Goal: Task Accomplishment & Management: Manage account settings

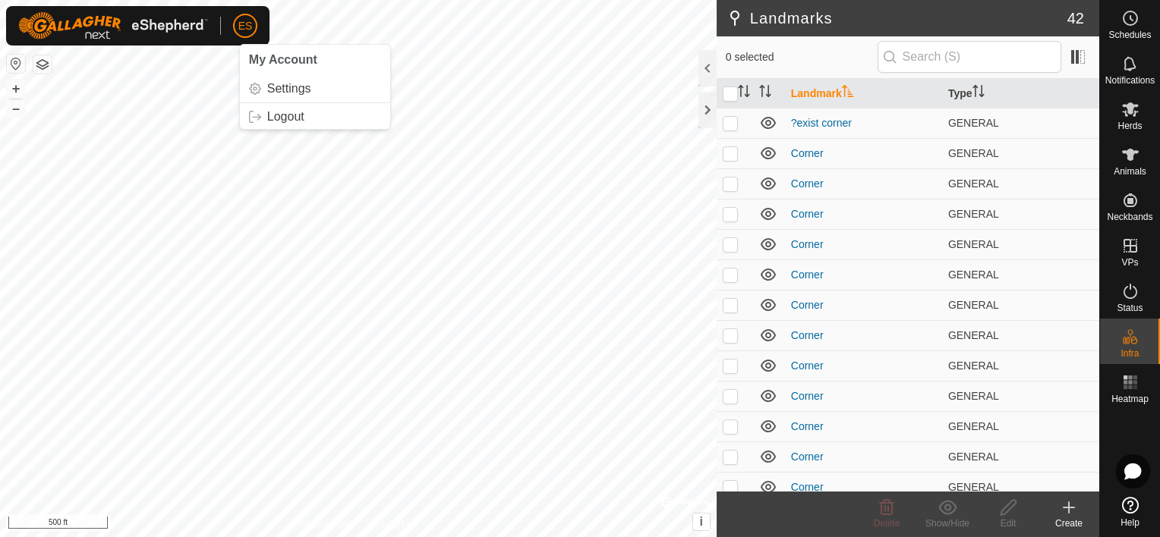
click at [251, 26] on span "ES" at bounding box center [245, 26] width 14 height 16
click at [282, 85] on link "Settings" at bounding box center [315, 89] width 150 height 24
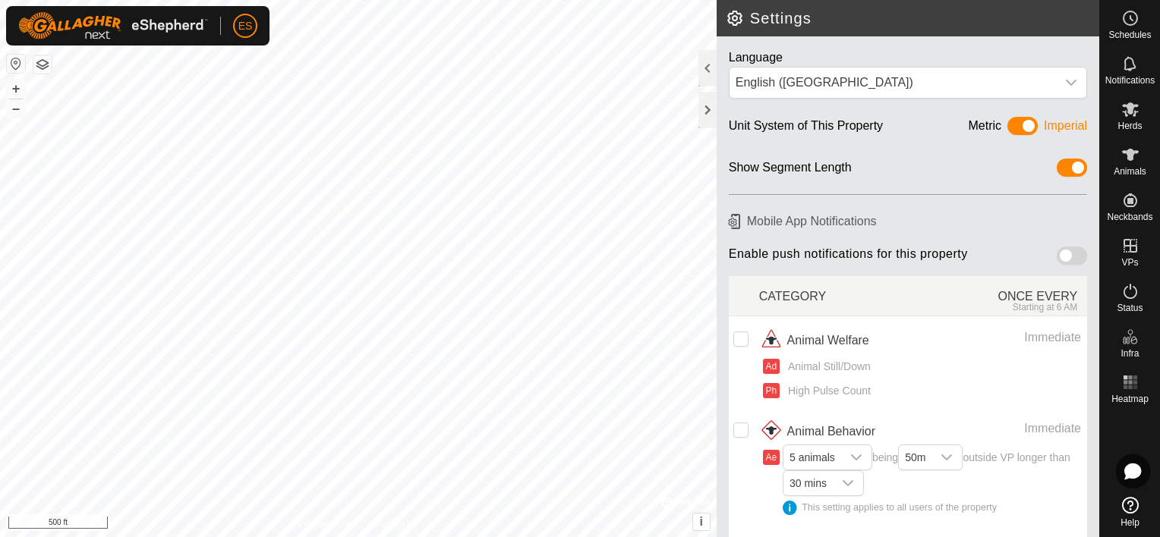
drag, startPoint x: 1051, startPoint y: 255, endPoint x: 1070, endPoint y: 258, distance: 20.0
click at [1070, 258] on span at bounding box center [1072, 256] width 30 height 18
drag, startPoint x: 1014, startPoint y: 123, endPoint x: 993, endPoint y: 128, distance: 21.7
click at [993, 128] on div "Metric Imperial" at bounding box center [1028, 129] width 118 height 24
drag, startPoint x: 993, startPoint y: 128, endPoint x: 1001, endPoint y: 124, distance: 8.9
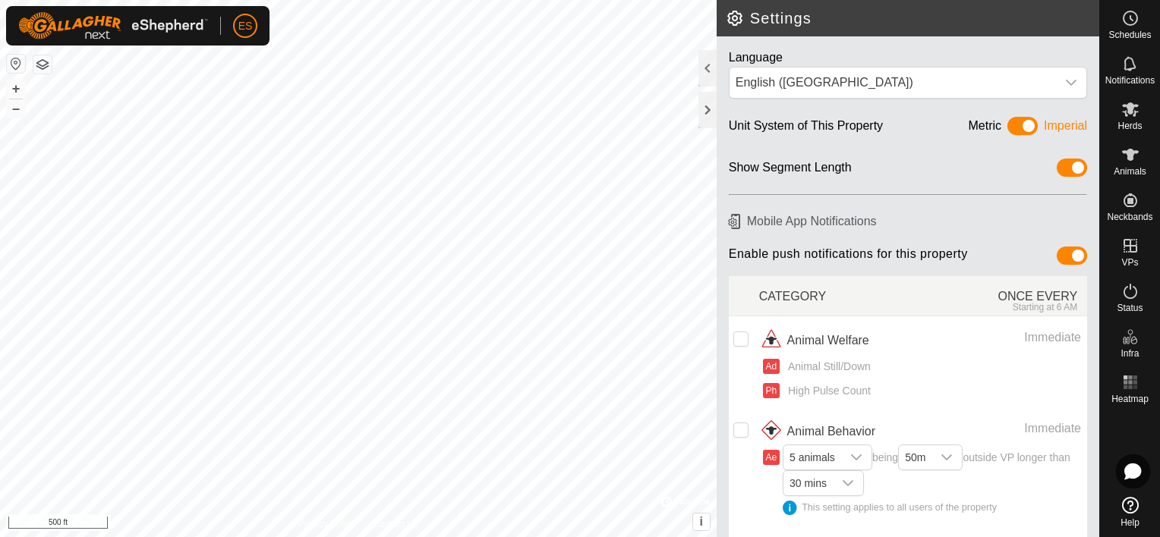
click at [1007, 124] on span at bounding box center [1022, 126] width 30 height 18
click at [1017, 124] on span at bounding box center [1022, 126] width 30 height 18
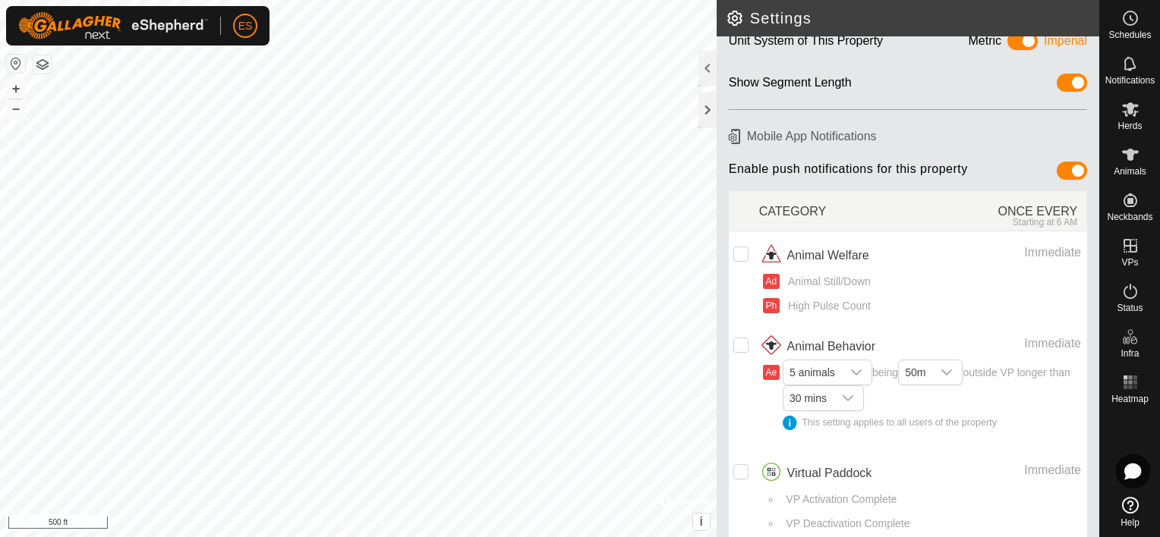
scroll to position [97, 0]
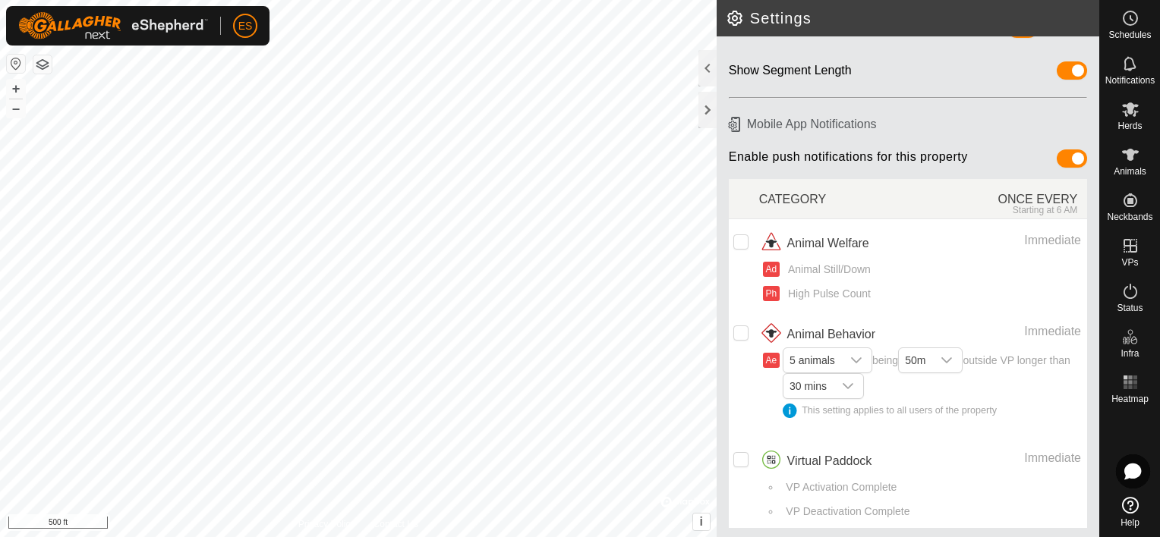
drag, startPoint x: 100, startPoint y: 28, endPoint x: 1090, endPoint y: 195, distance: 1003.8
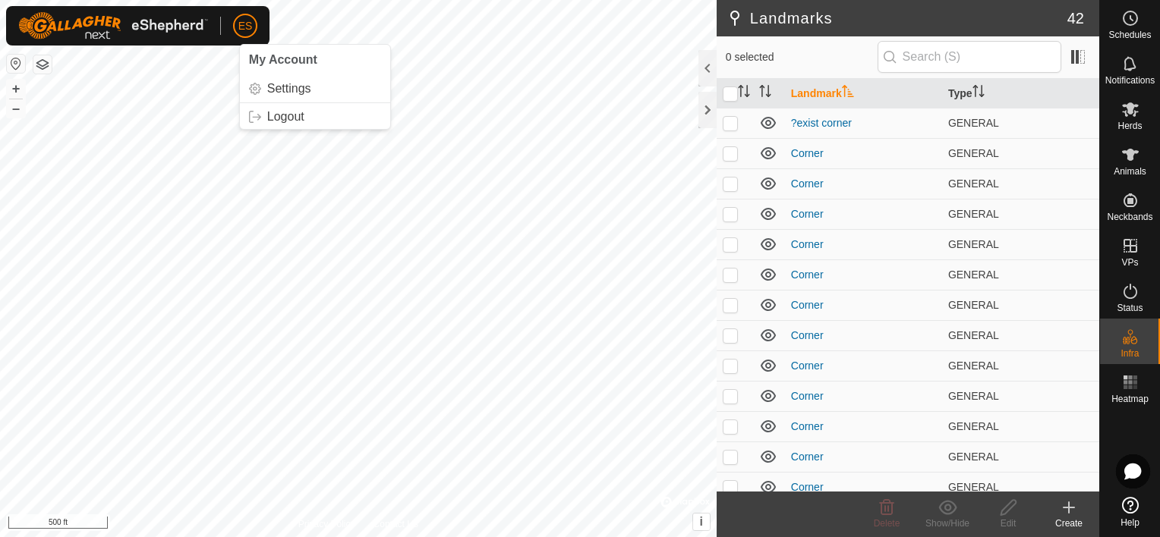
click at [243, 27] on span "ES" at bounding box center [245, 26] width 14 height 16
click at [285, 89] on link "Settings" at bounding box center [315, 89] width 150 height 24
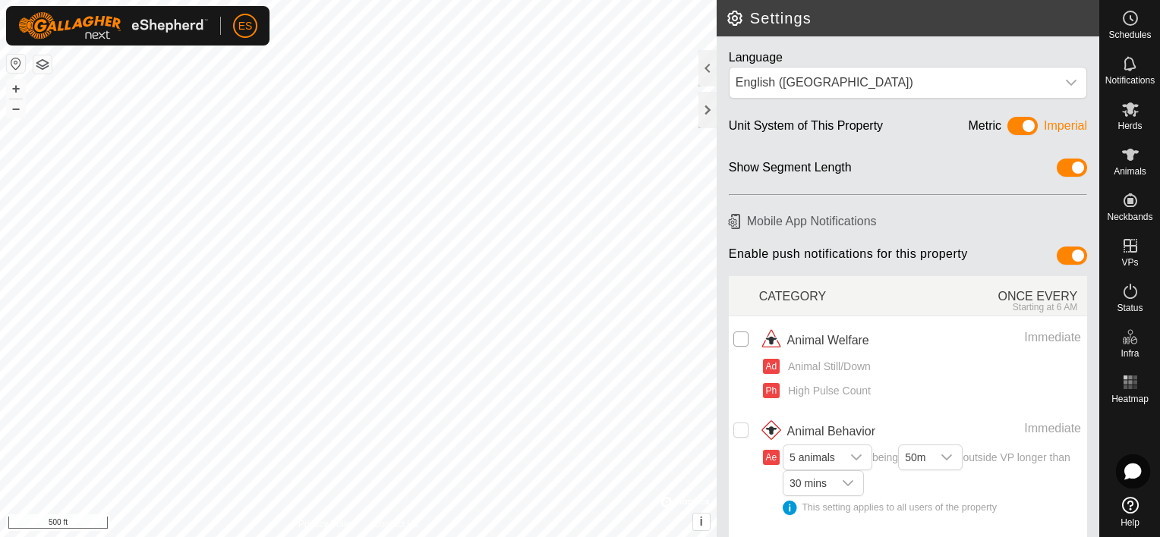
click at [742, 338] on input "checkbox" at bounding box center [740, 339] width 15 height 15
checkbox input "true"
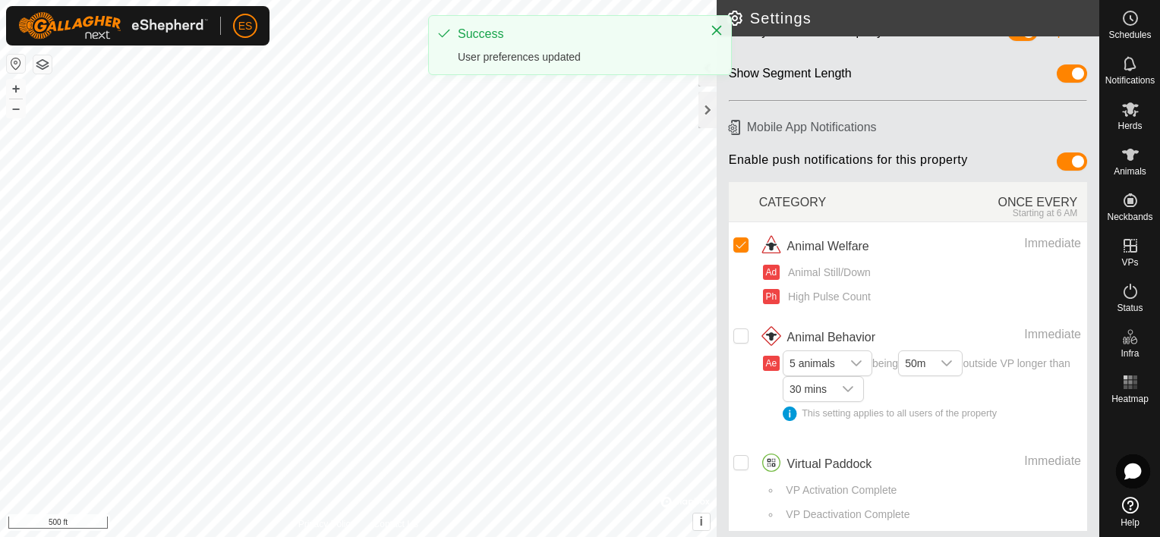
scroll to position [97, 0]
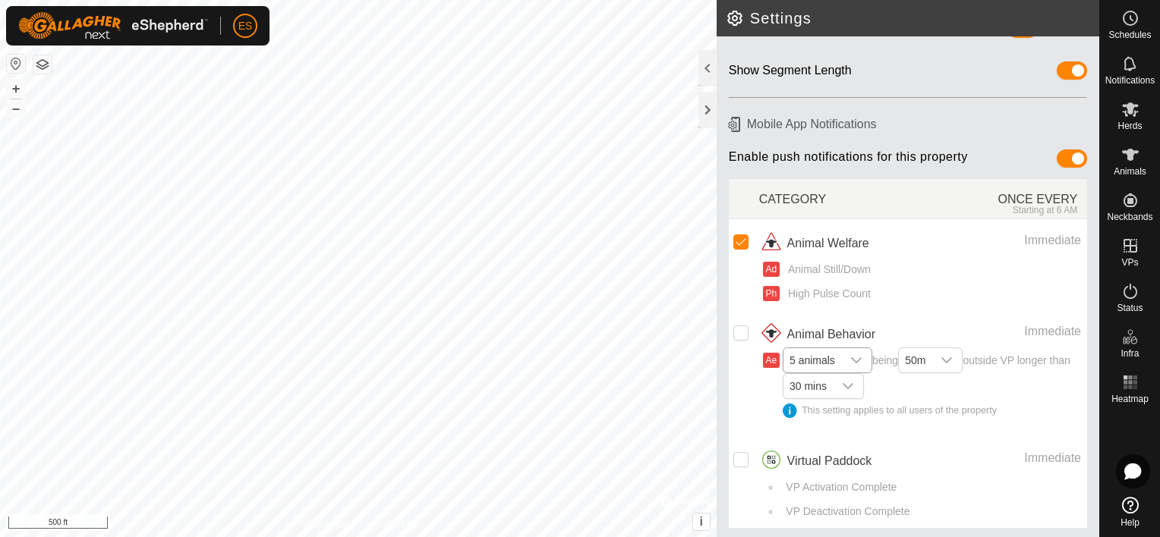
click at [858, 357] on icon "dropdown trigger" at bounding box center [856, 360] width 12 height 12
click at [837, 387] on li "1 animal" at bounding box center [828, 390] width 88 height 27
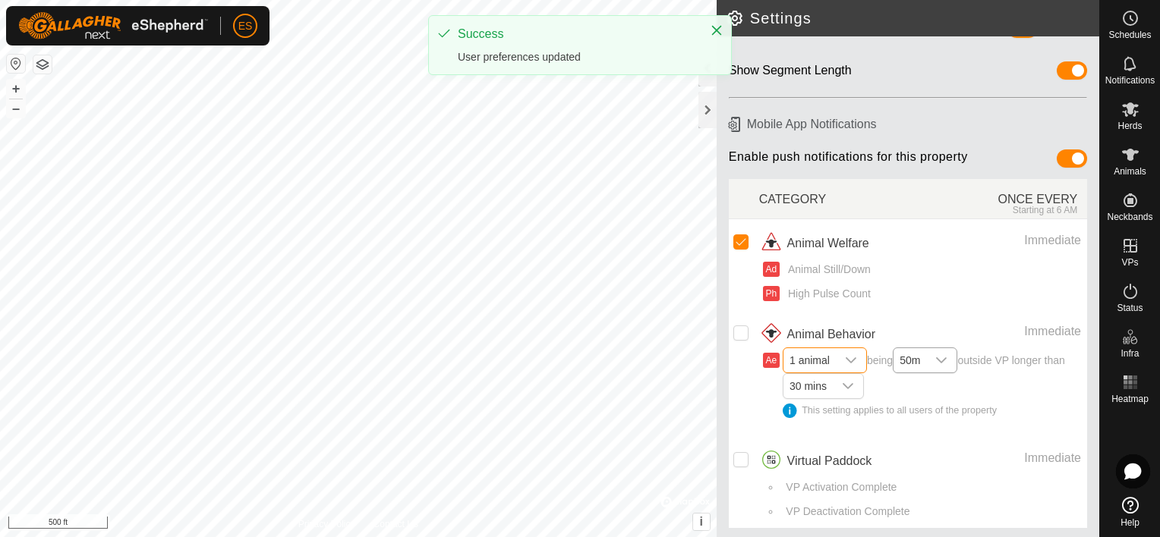
click at [947, 358] on icon "dropdown trigger" at bounding box center [941, 360] width 12 height 12
click at [938, 386] on li "20m" at bounding box center [926, 390] width 64 height 27
click at [854, 383] on icon "dropdown trigger" at bounding box center [848, 386] width 12 height 12
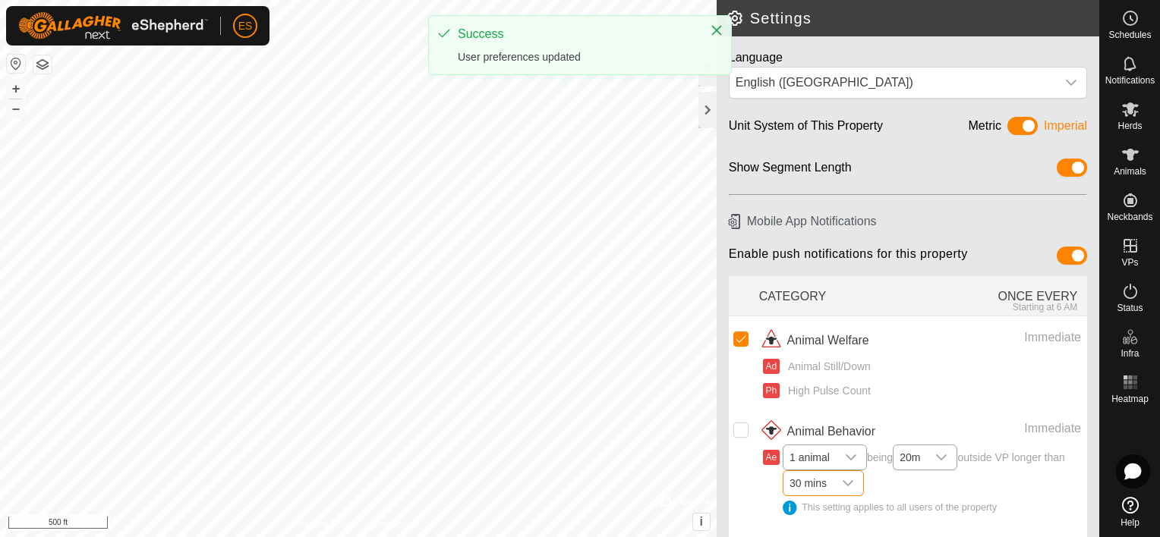
scroll to position [0, 0]
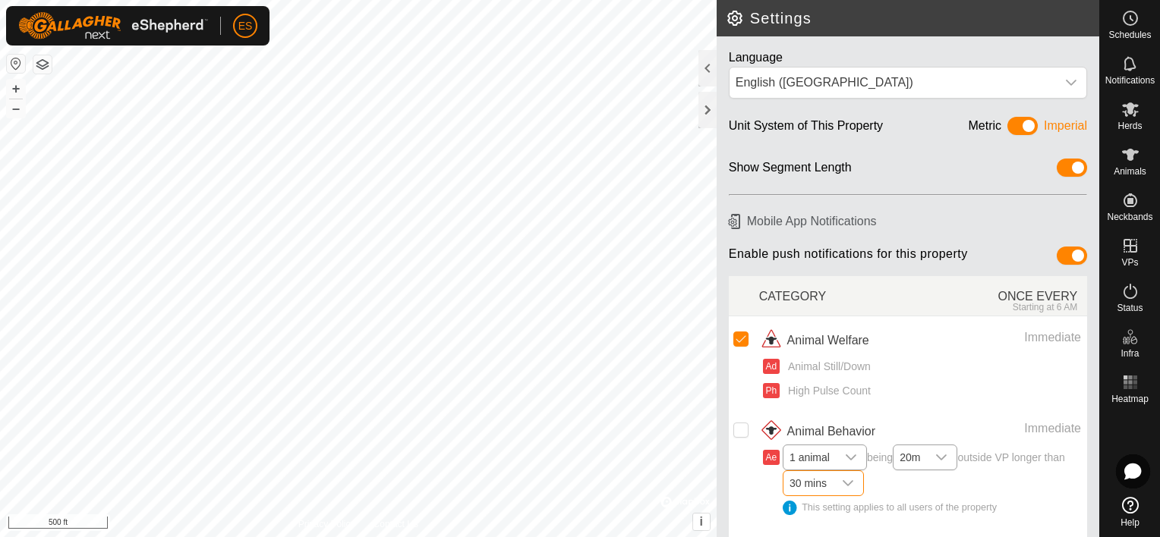
click at [863, 481] on div "dropdown trigger" at bounding box center [848, 483] width 30 height 24
click at [845, 334] on li "10 mins" at bounding box center [824, 333] width 80 height 27
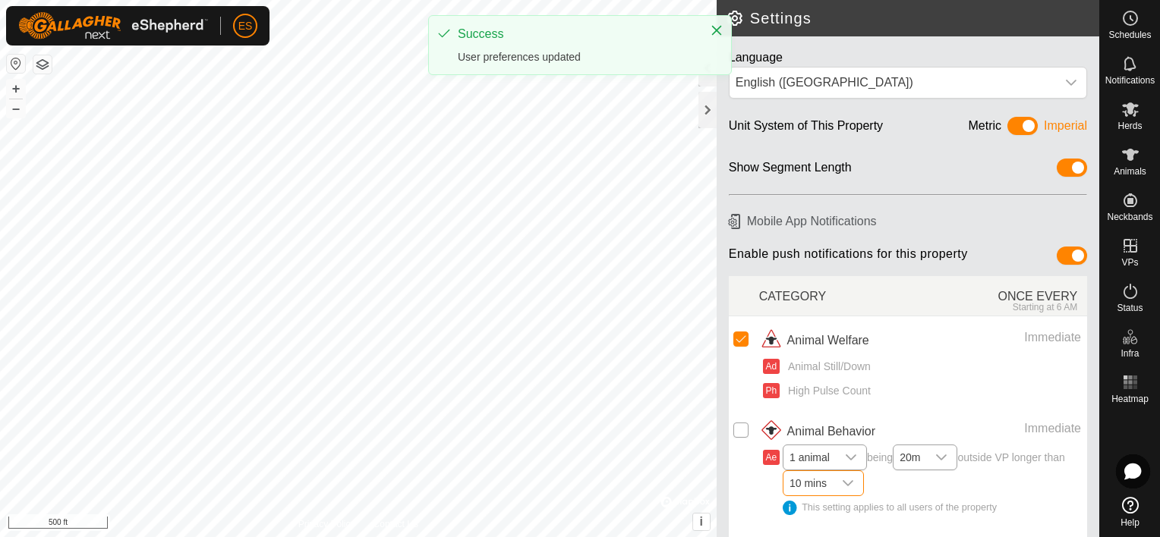
click at [741, 429] on input "Row Unselected" at bounding box center [740, 430] width 15 height 15
checkbox input "true"
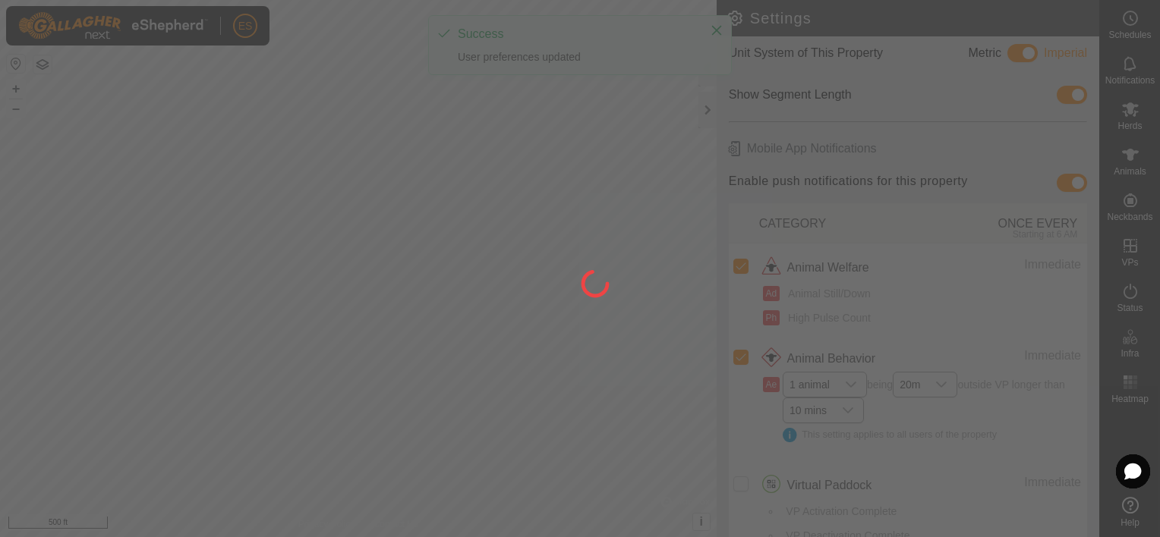
scroll to position [97, 0]
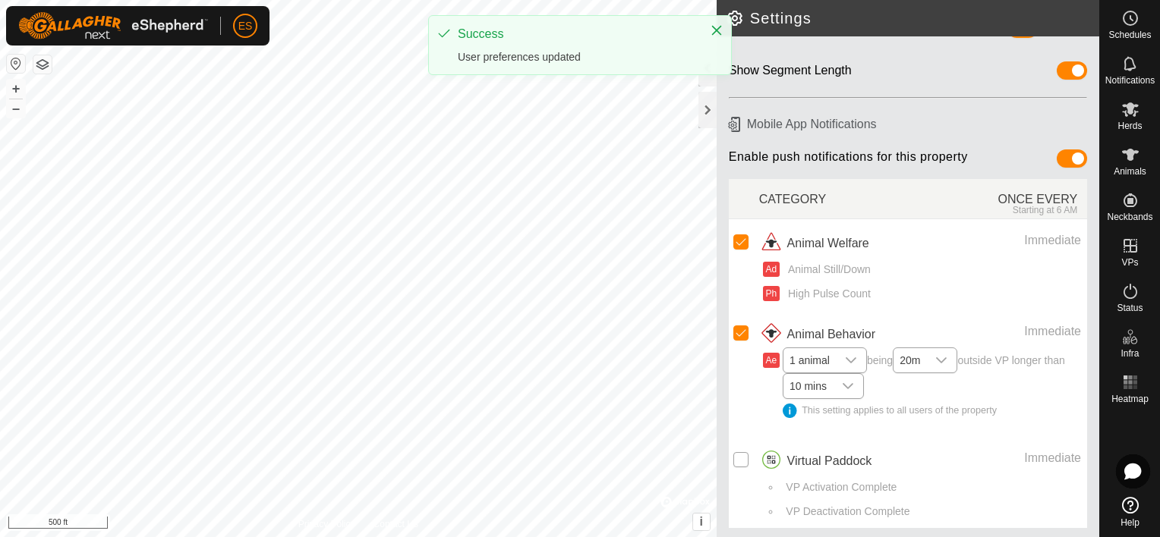
click at [741, 453] on input "Row Unselected" at bounding box center [740, 459] width 15 height 15
checkbox input "true"
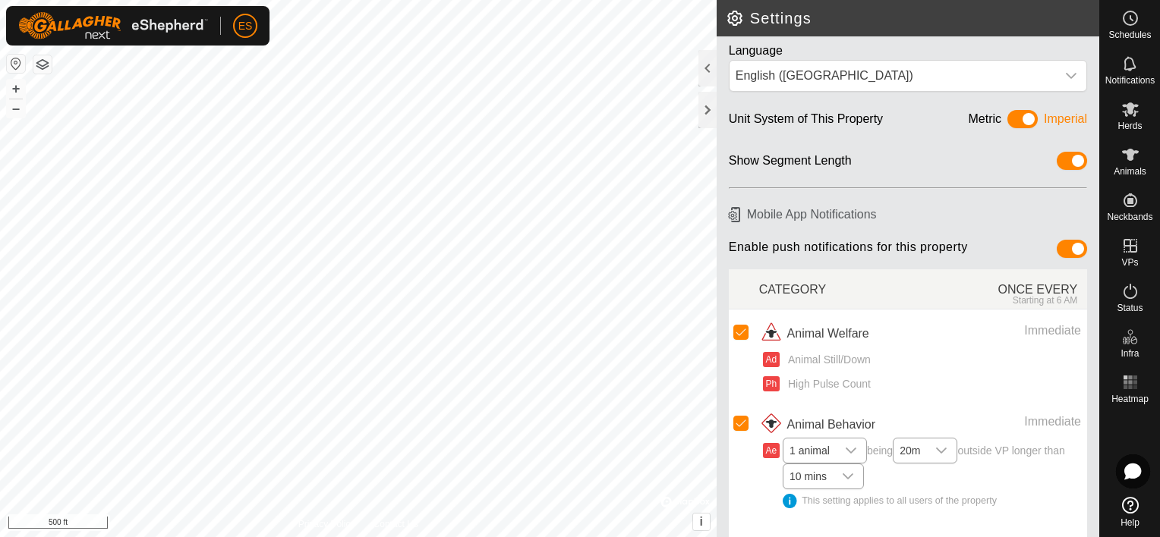
scroll to position [0, 0]
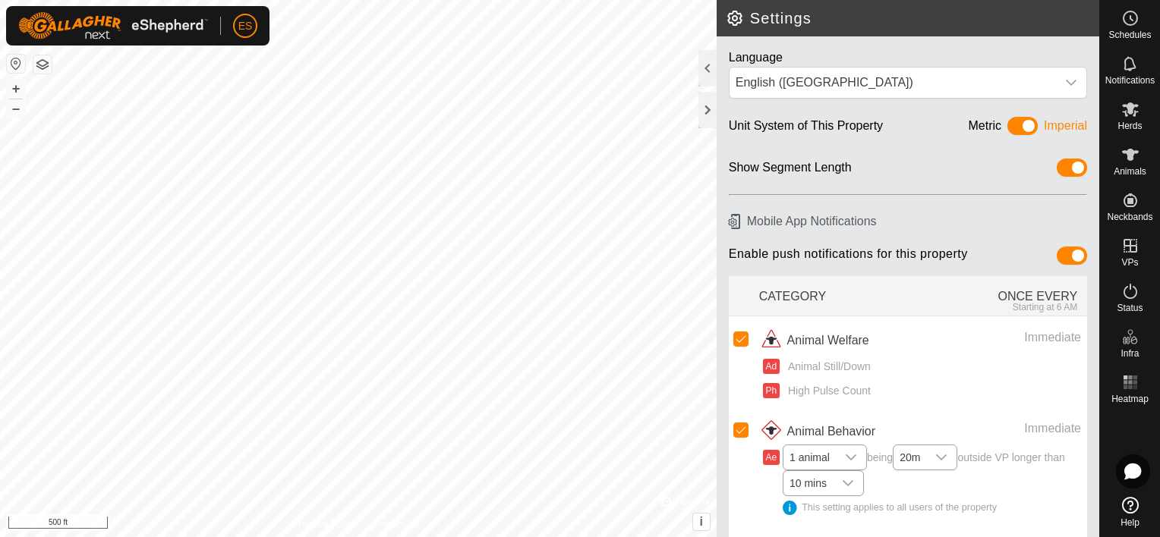
click at [1007, 131] on span at bounding box center [1022, 126] width 30 height 18
click at [1014, 128] on span at bounding box center [1022, 126] width 30 height 18
click at [1056, 80] on div "dropdown trigger" at bounding box center [1071, 83] width 30 height 30
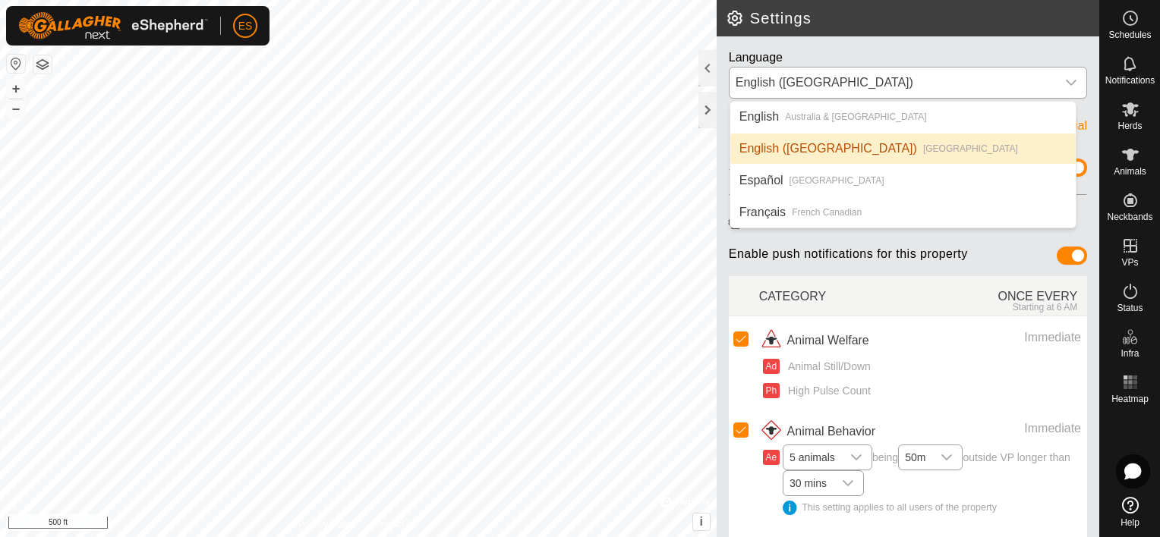
click at [985, 144] on li "English ([GEOGRAPHIC_DATA]) [GEOGRAPHIC_DATA]" at bounding box center [902, 149] width 345 height 30
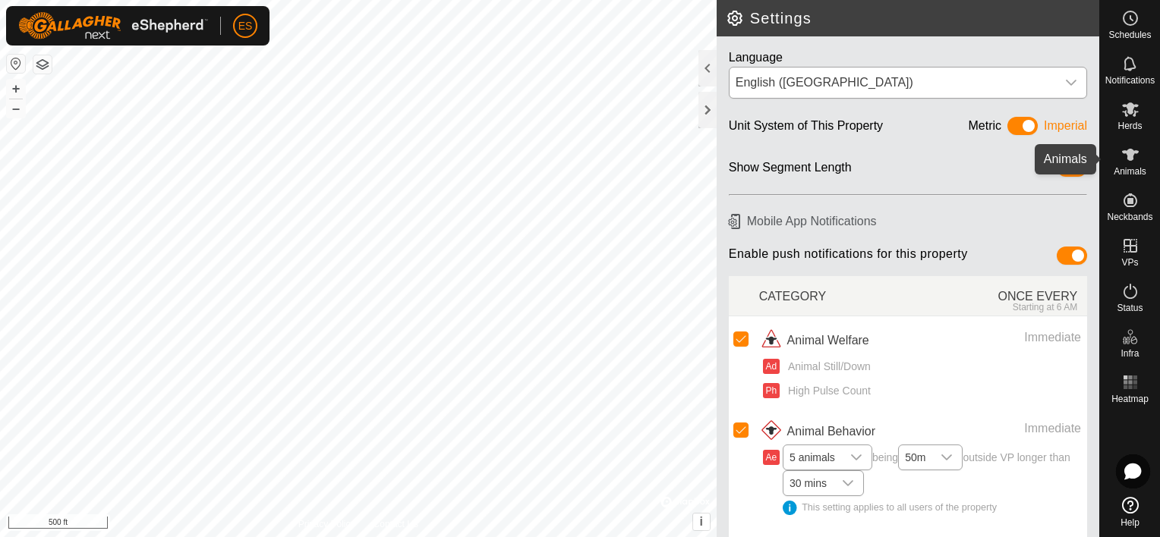
click at [1133, 155] on icon at bounding box center [1130, 155] width 18 height 18
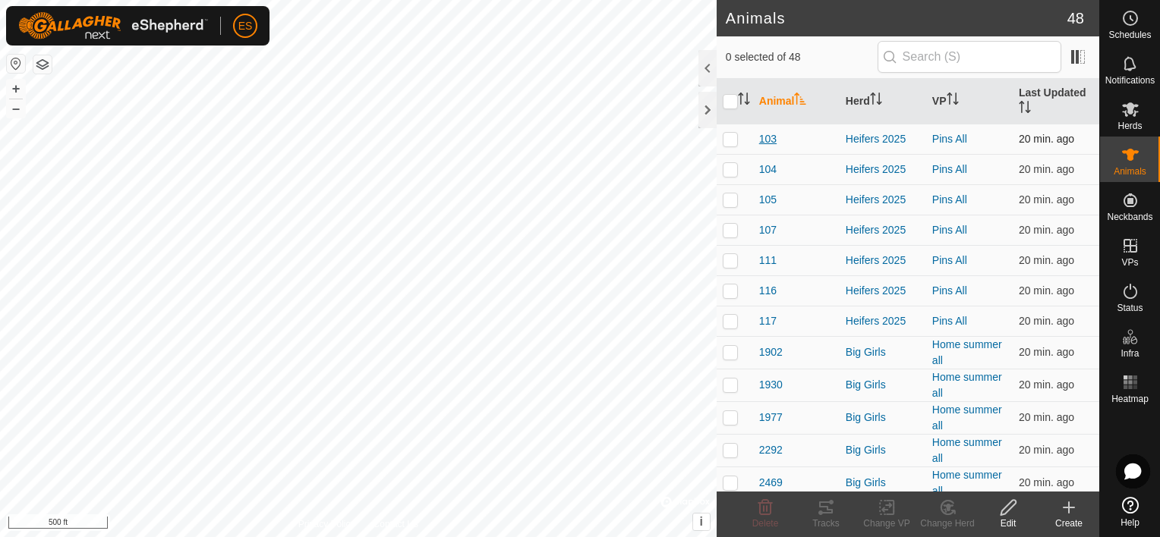
click at [767, 142] on span "103" at bounding box center [767, 139] width 17 height 16
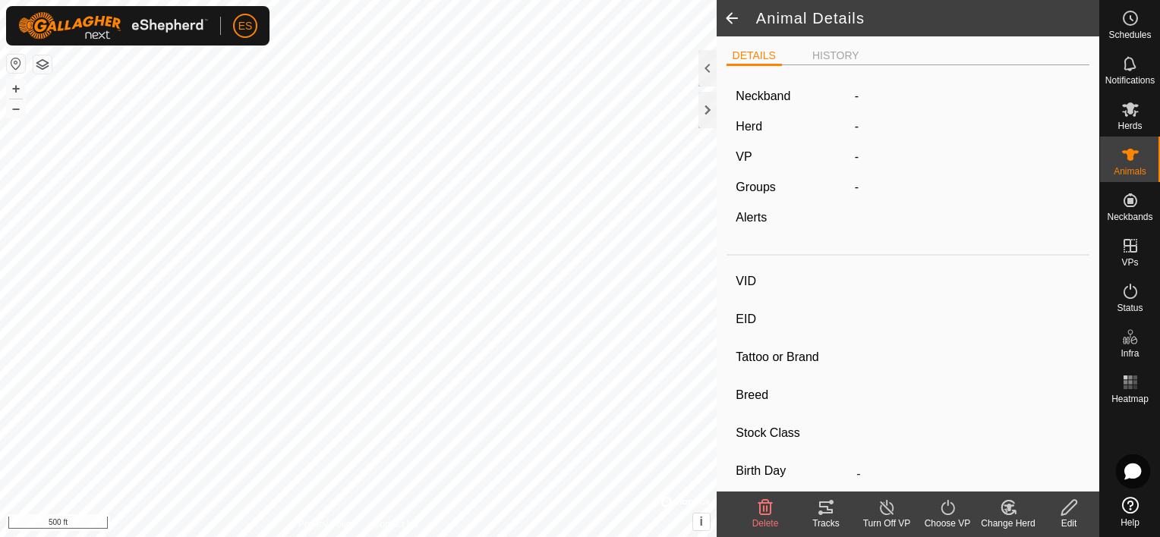
type input "103"
type input "-"
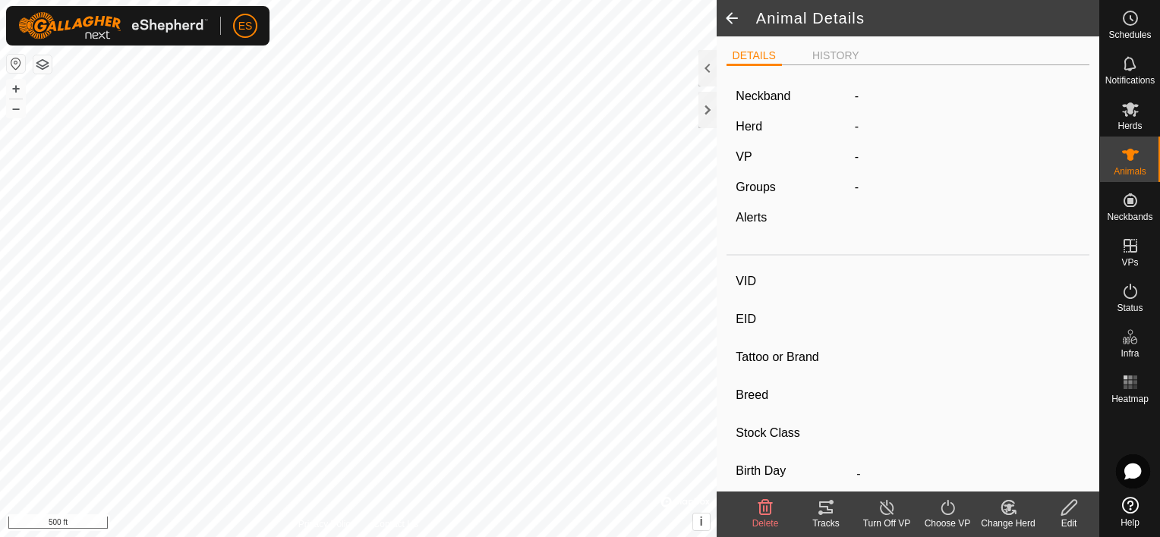
type input "0 kg"
type input "-"
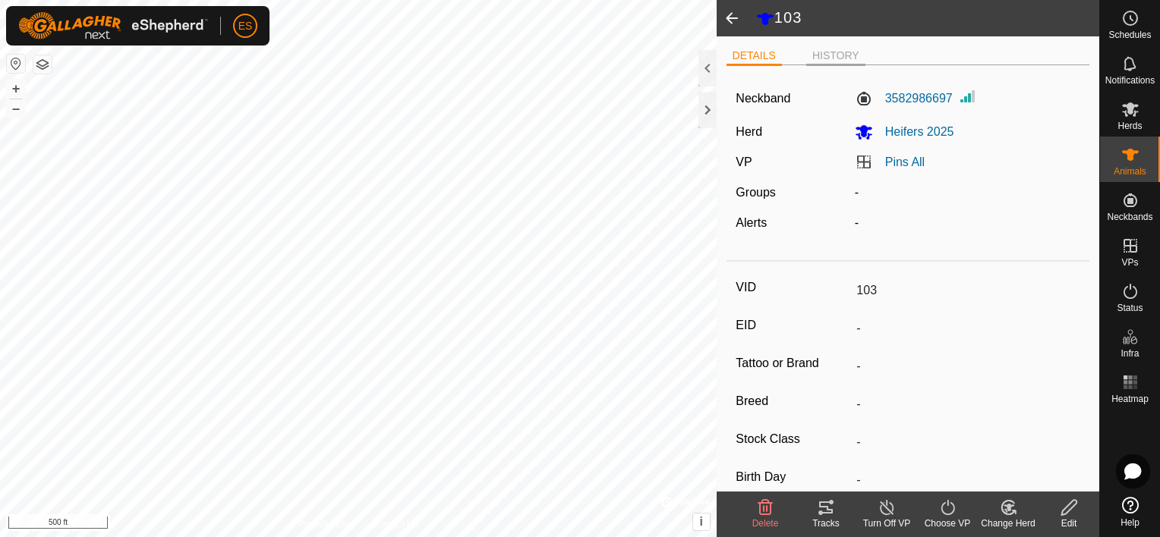
click at [824, 55] on li "HISTORY" at bounding box center [835, 57] width 59 height 18
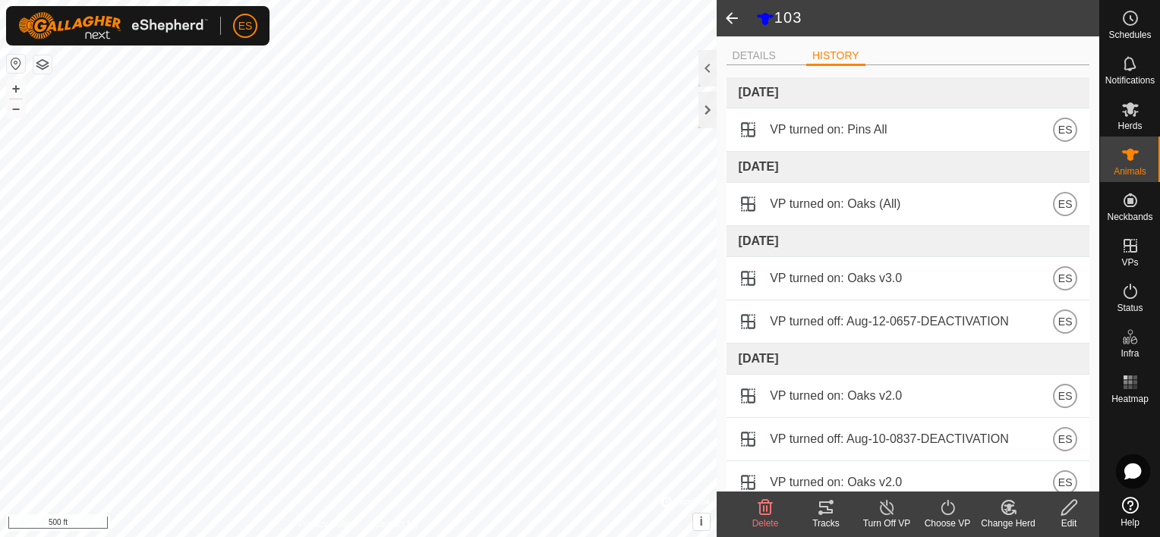
click at [729, 20] on span at bounding box center [732, 18] width 30 height 36
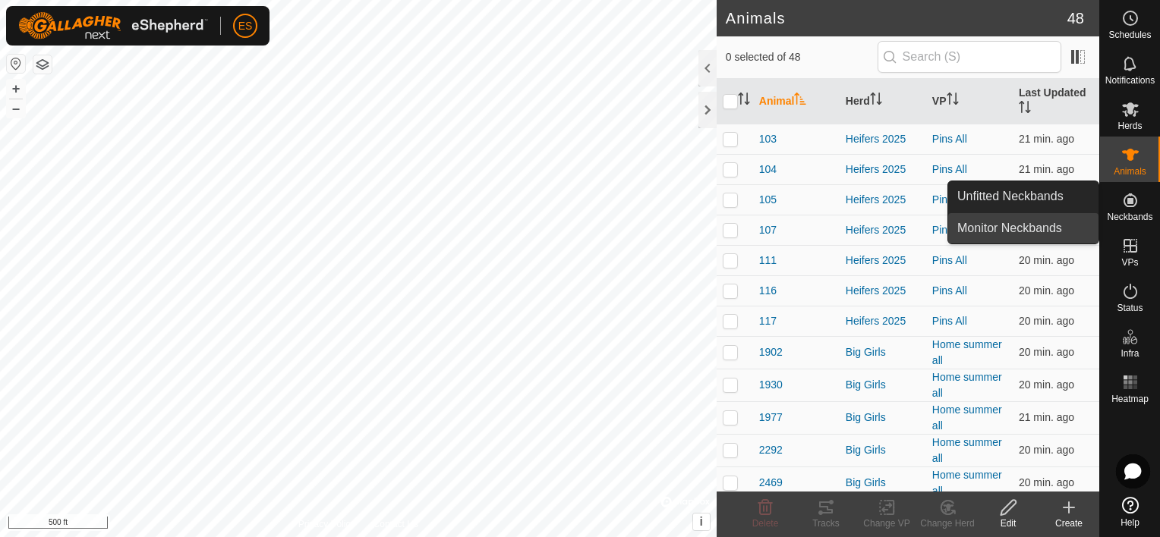
click at [1048, 225] on link "Monitor Neckbands" at bounding box center [1023, 228] width 150 height 30
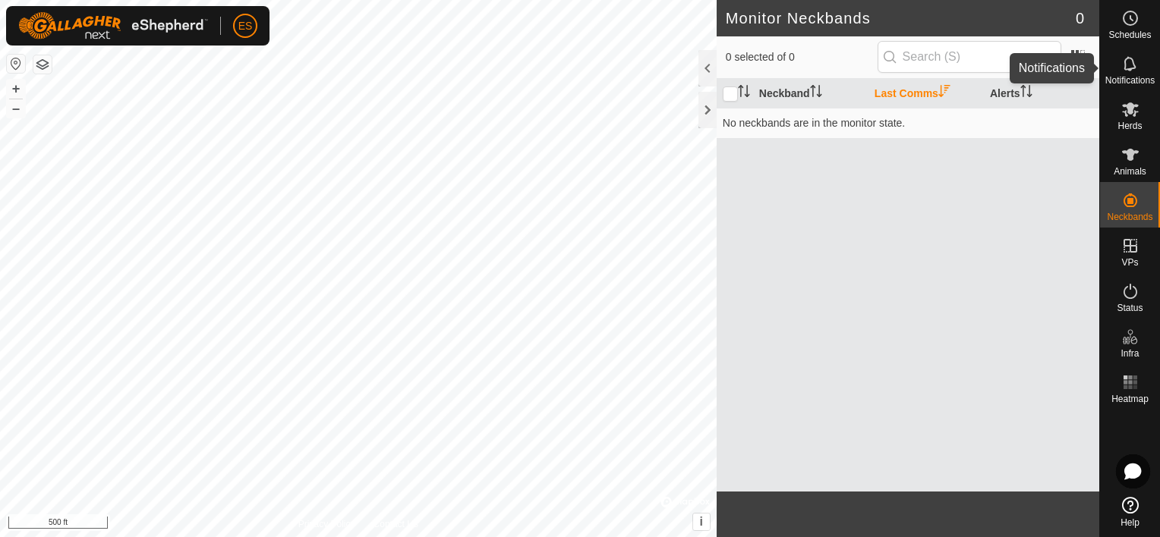
click at [1122, 66] on icon at bounding box center [1130, 64] width 18 height 18
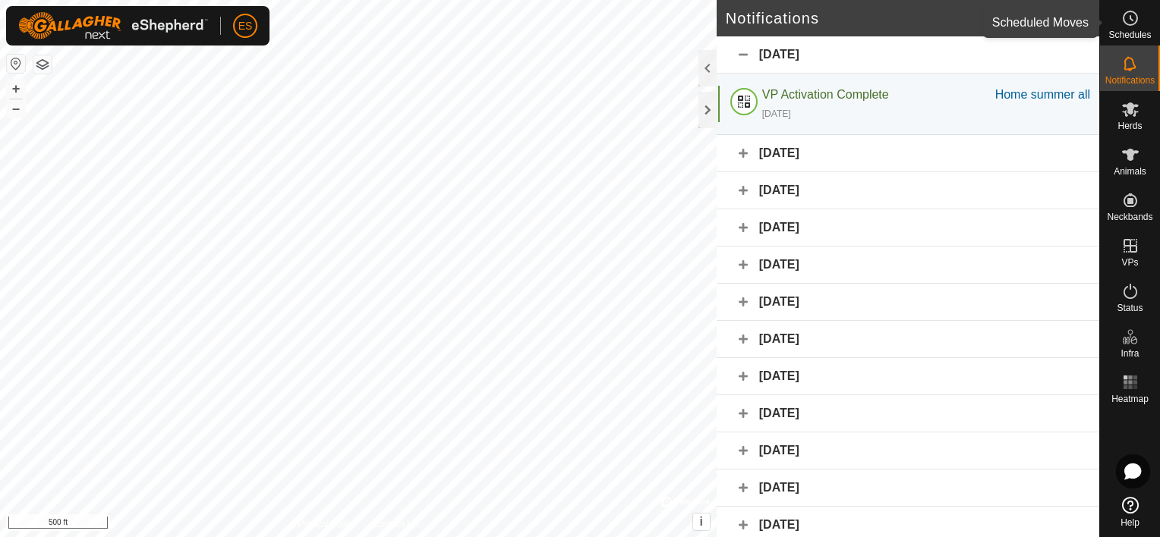
click at [1127, 26] on icon at bounding box center [1130, 18] width 18 height 18
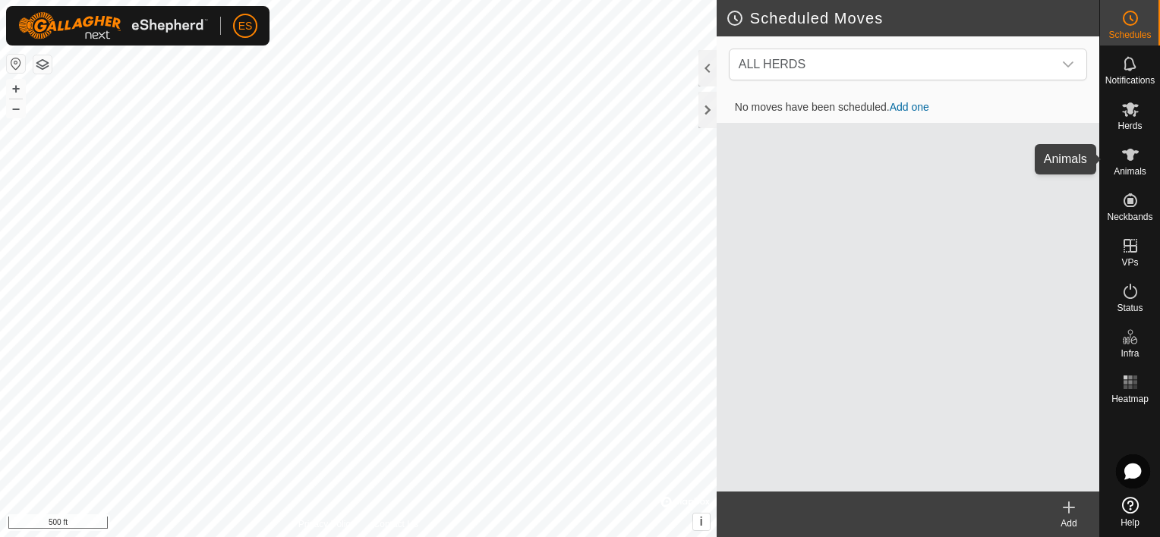
click at [1130, 155] on icon at bounding box center [1130, 155] width 17 height 12
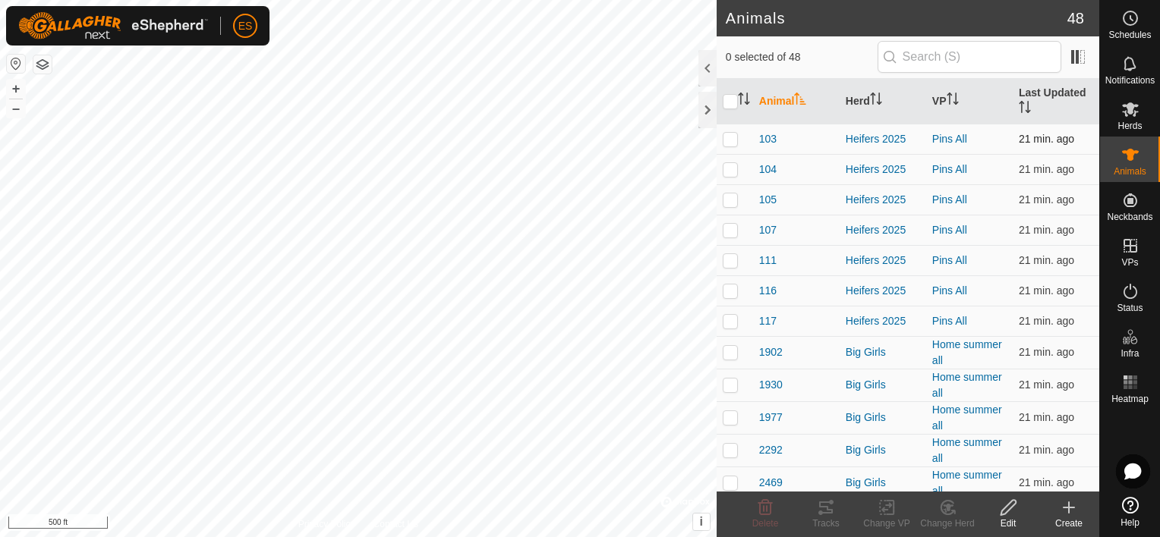
click at [729, 139] on p-checkbox at bounding box center [730, 139] width 15 height 12
click at [701, 524] on span "i" at bounding box center [701, 521] width 3 height 13
click at [733, 135] on p-checkbox at bounding box center [730, 139] width 15 height 12
click at [1081, 54] on span at bounding box center [1078, 57] width 24 height 24
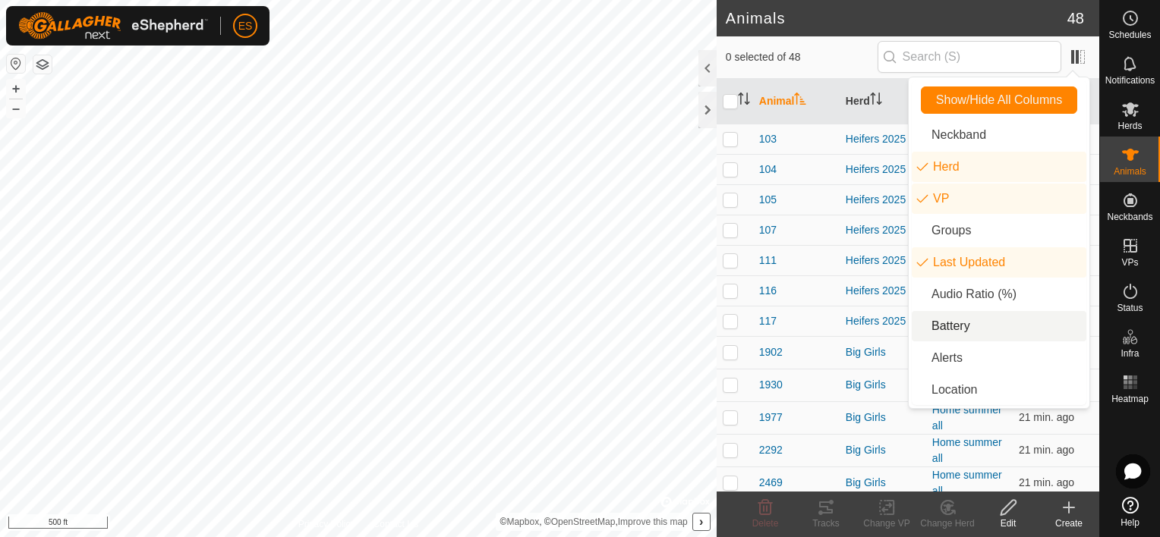
click at [934, 332] on li "Battery" at bounding box center [999, 326] width 175 height 30
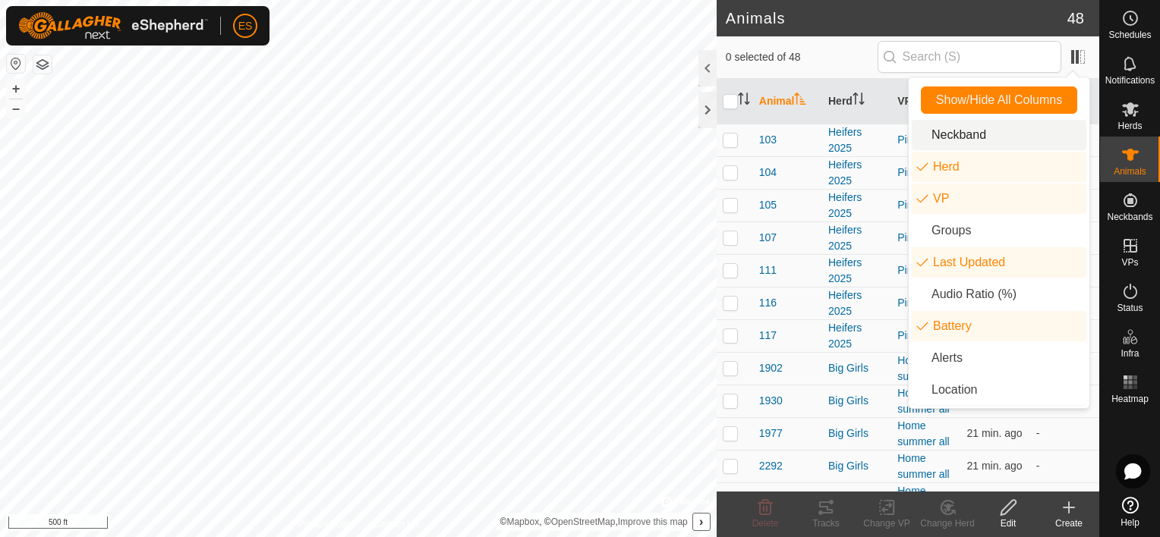
click at [848, 49] on div "0 selected of 48" at bounding box center [908, 57] width 364 height 32
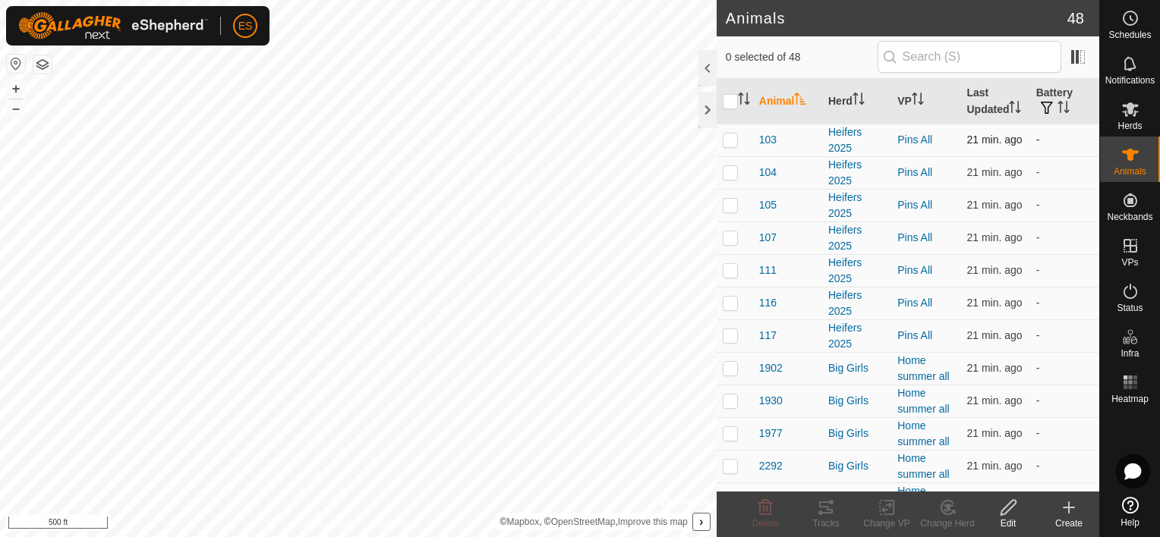
click at [730, 139] on p-checkbox at bounding box center [730, 140] width 15 height 12
checkbox input "true"
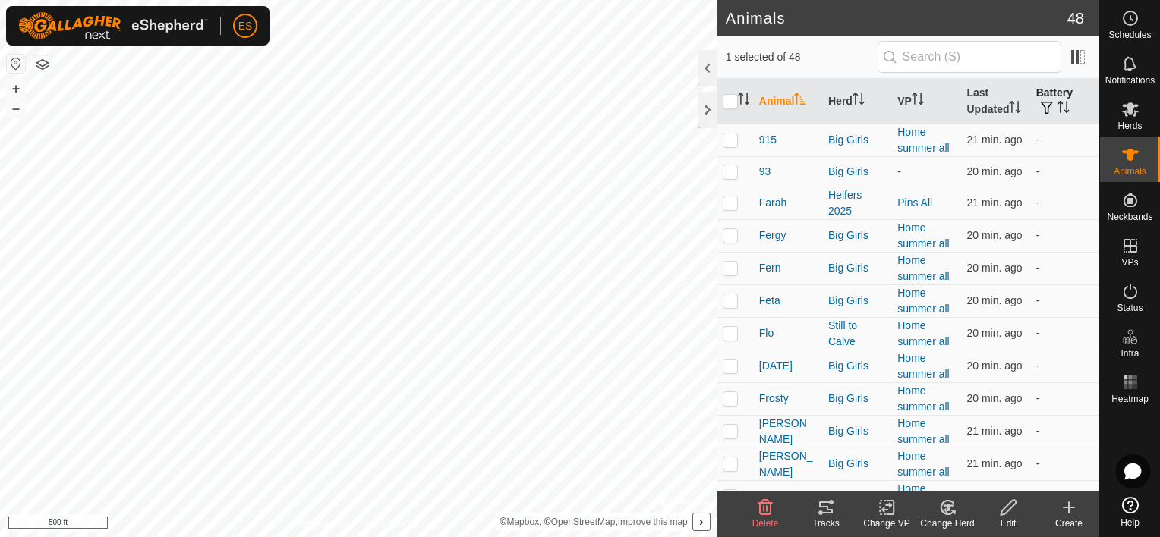
scroll to position [1011, 0]
click at [1057, 105] on icon "Activate to sort" at bounding box center [1063, 107] width 12 height 12
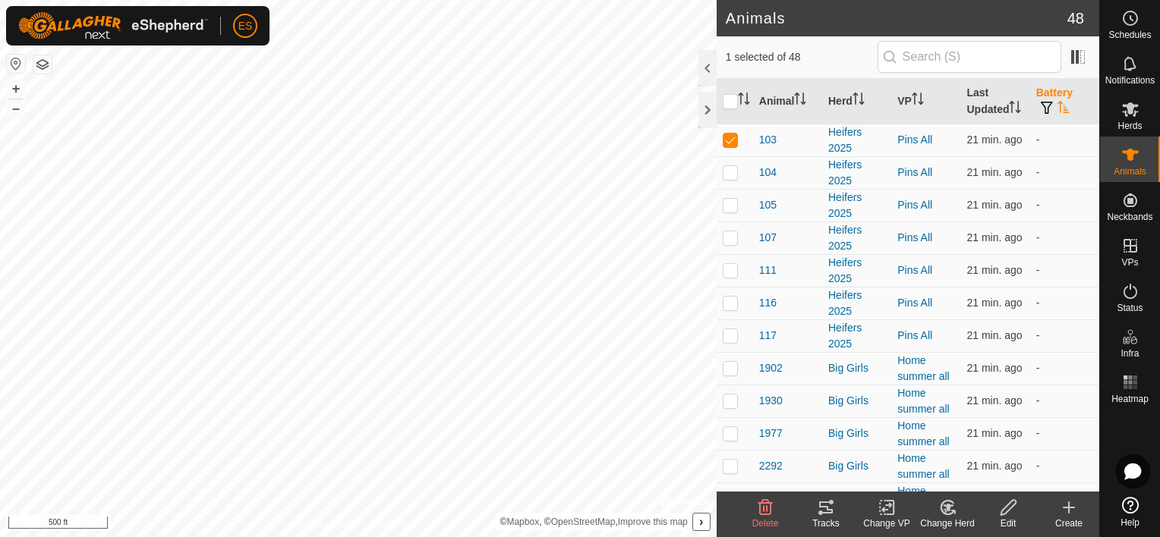
click at [1057, 106] on icon "Activate to sort" at bounding box center [1063, 107] width 12 height 12
click at [1057, 106] on icon "Activate to sort" at bounding box center [1062, 107] width 11 height 12
click at [1079, 56] on span at bounding box center [1078, 57] width 24 height 24
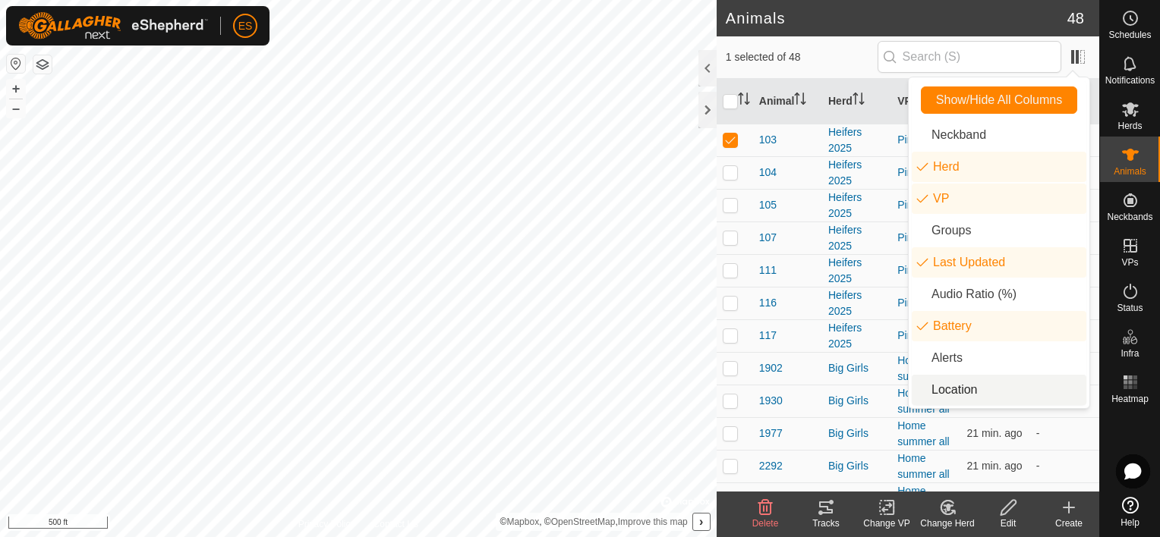
click at [972, 392] on li "Location" at bounding box center [999, 390] width 175 height 30
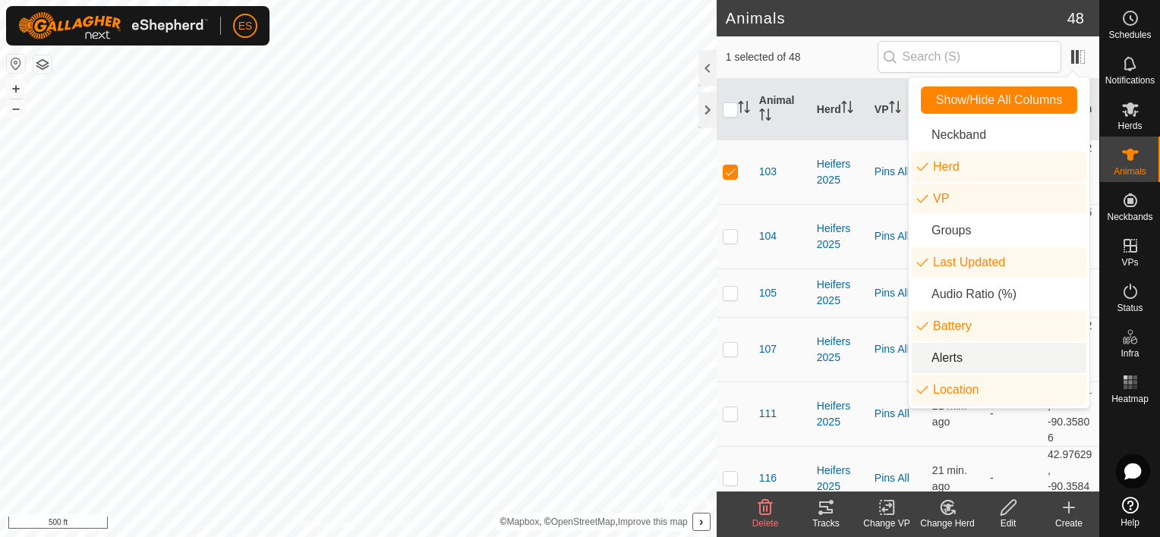
click at [953, 361] on li "Alerts" at bounding box center [999, 358] width 175 height 30
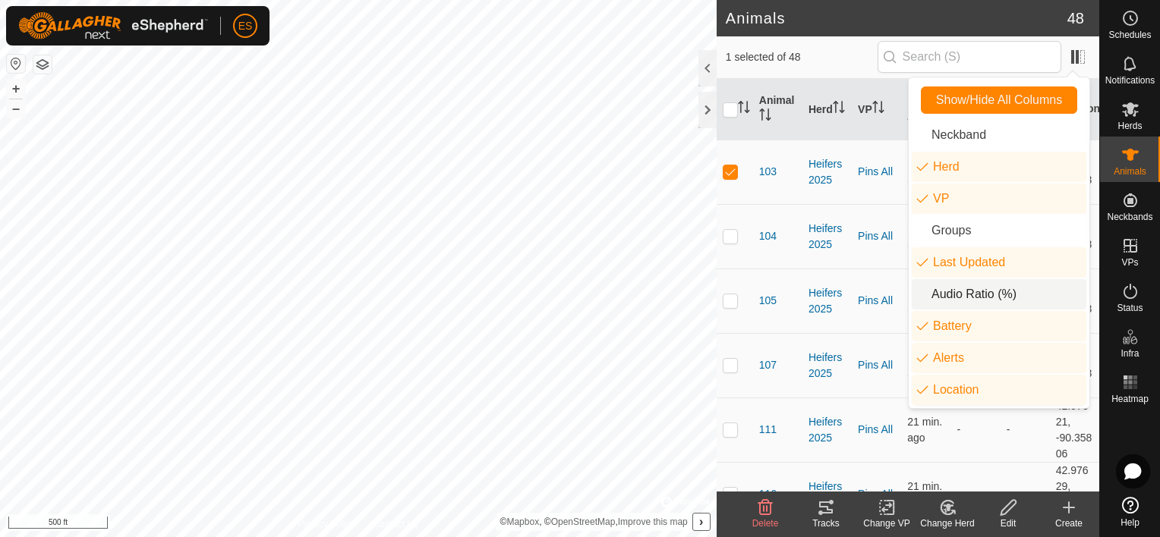
click at [948, 298] on li "Audio Ratio (%)" at bounding box center [999, 294] width 175 height 30
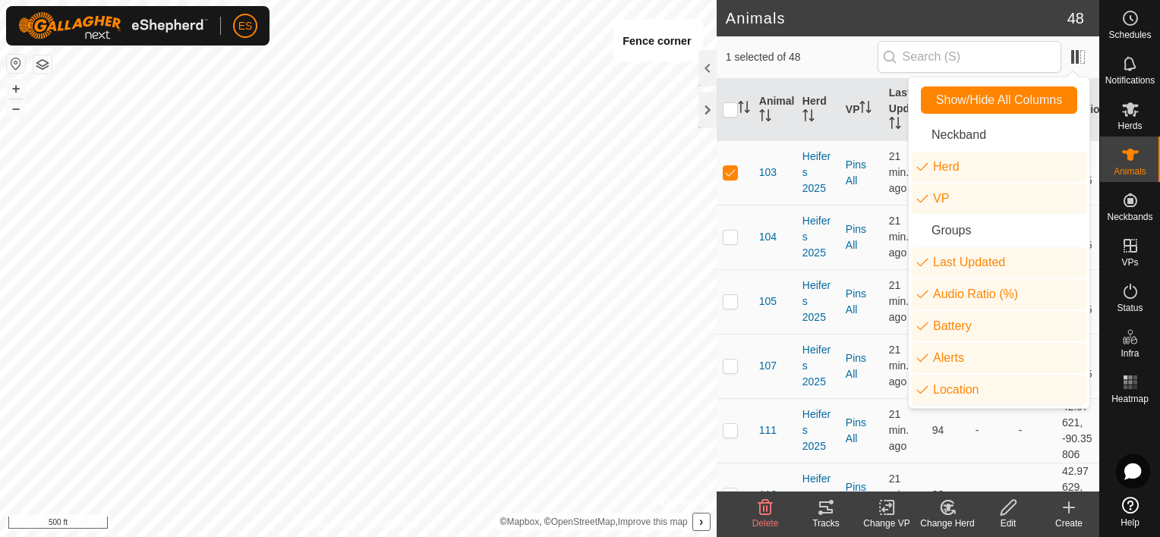
click at [826, 20] on h2 "Animals" at bounding box center [897, 18] width 342 height 18
